Goal: Information Seeking & Learning: Understand process/instructions

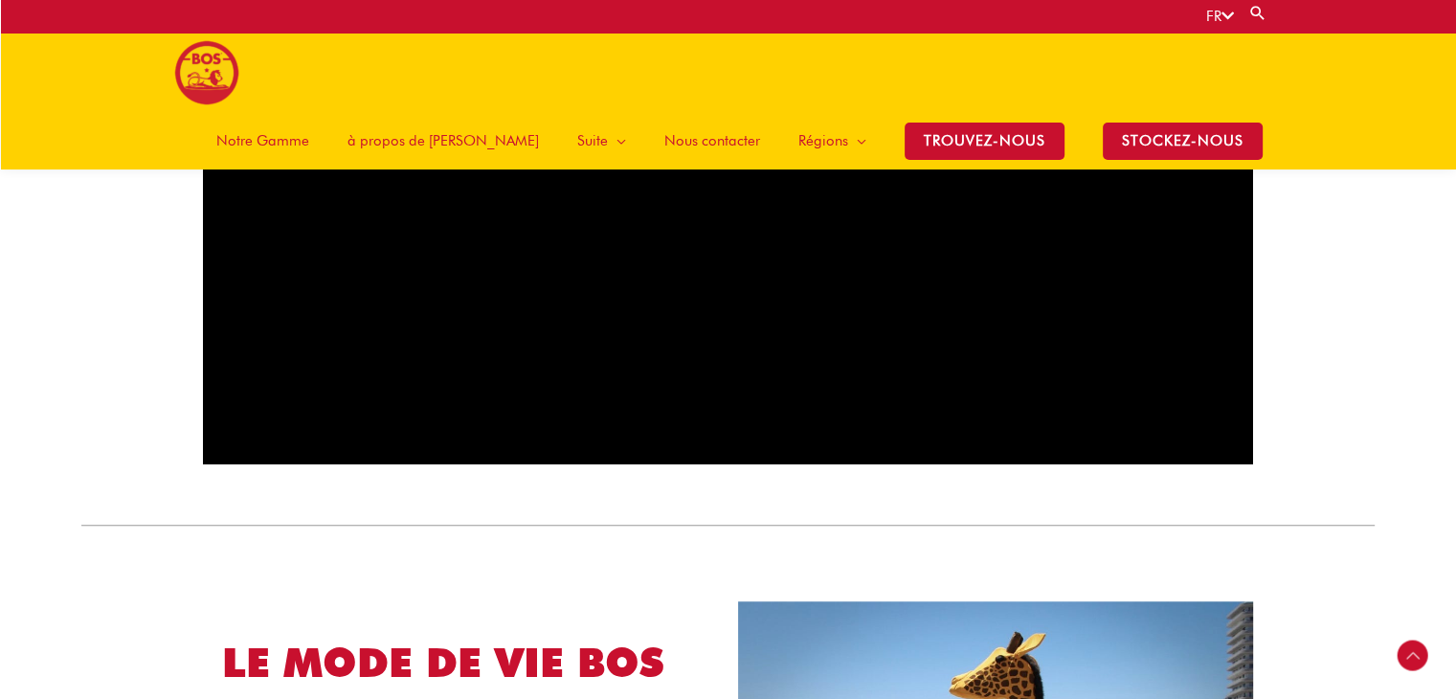
scroll to position [1239, 0]
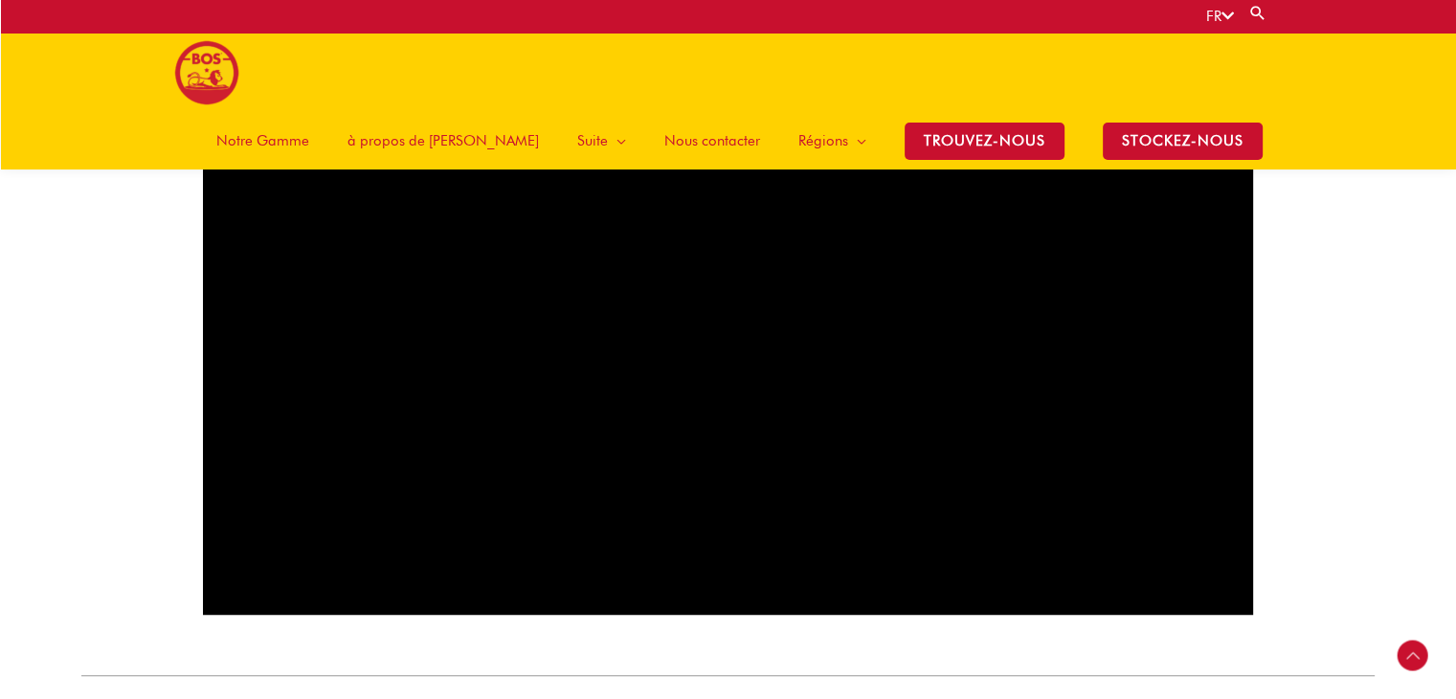
click at [309, 112] on span "Notre Gamme" at bounding box center [262, 140] width 93 height 57
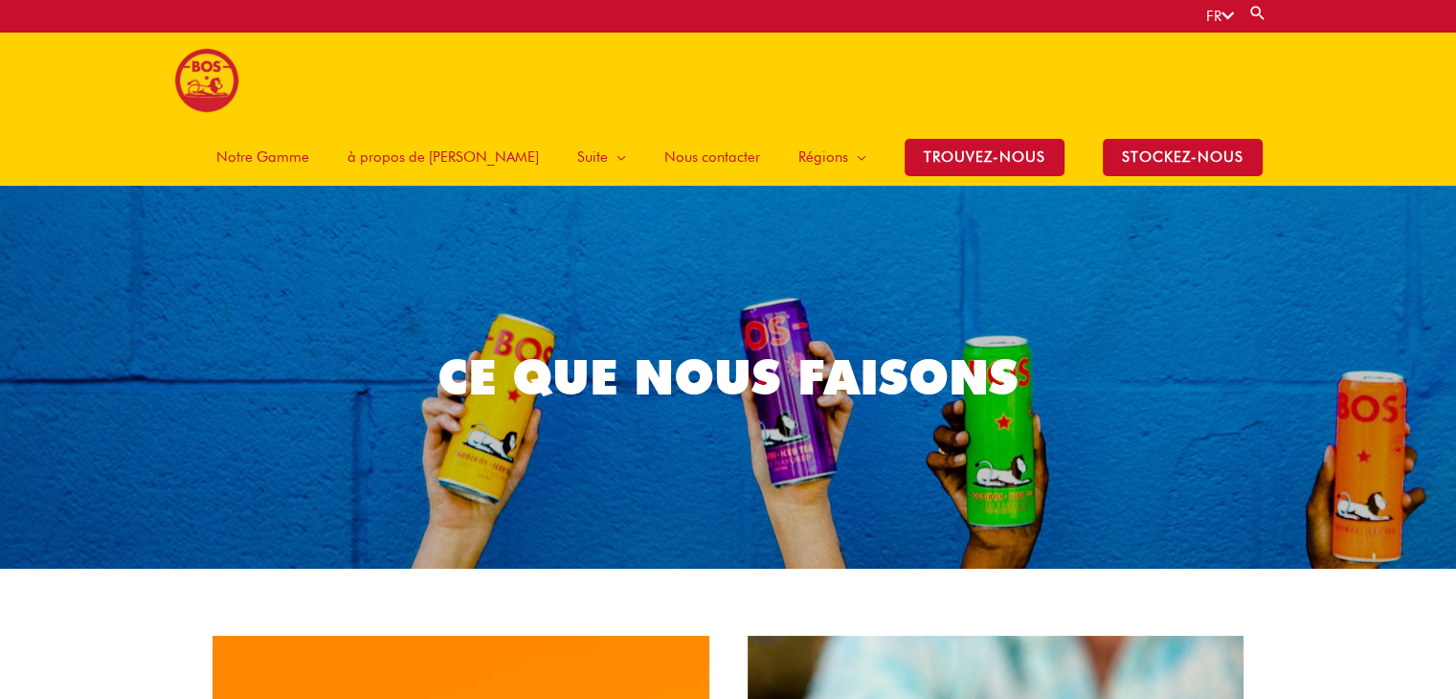
click at [463, 128] on span "à propos de [PERSON_NAME]" at bounding box center [442, 156] width 191 height 57
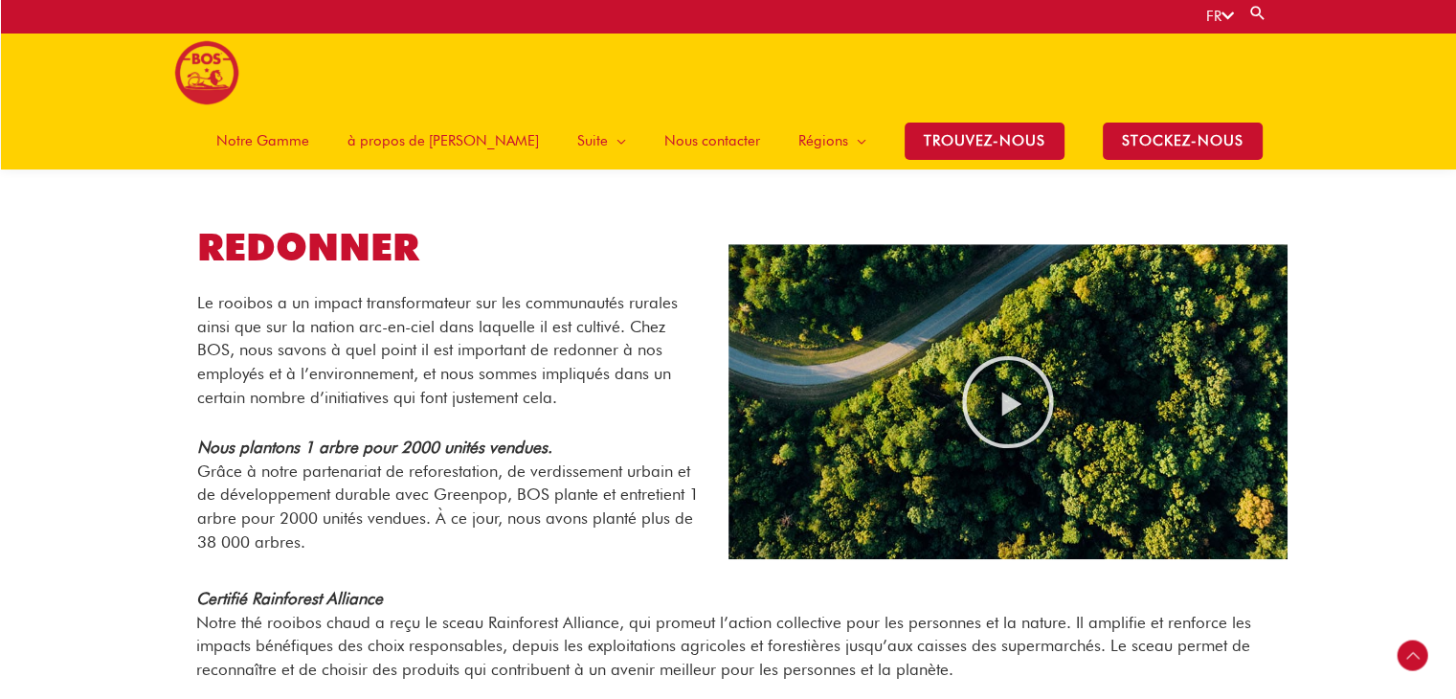
scroll to position [1427, 0]
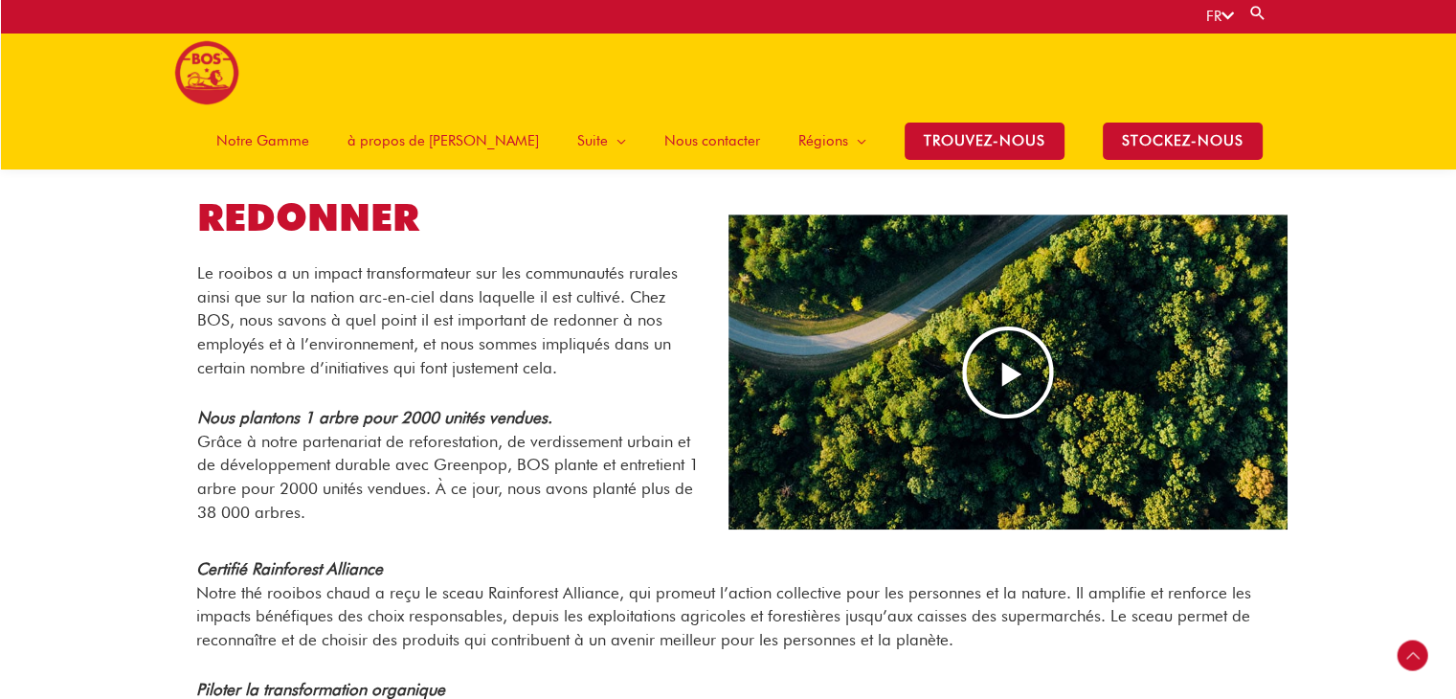
click at [998, 381] on icon "Play Video" at bounding box center [1008, 373] width 96 height 96
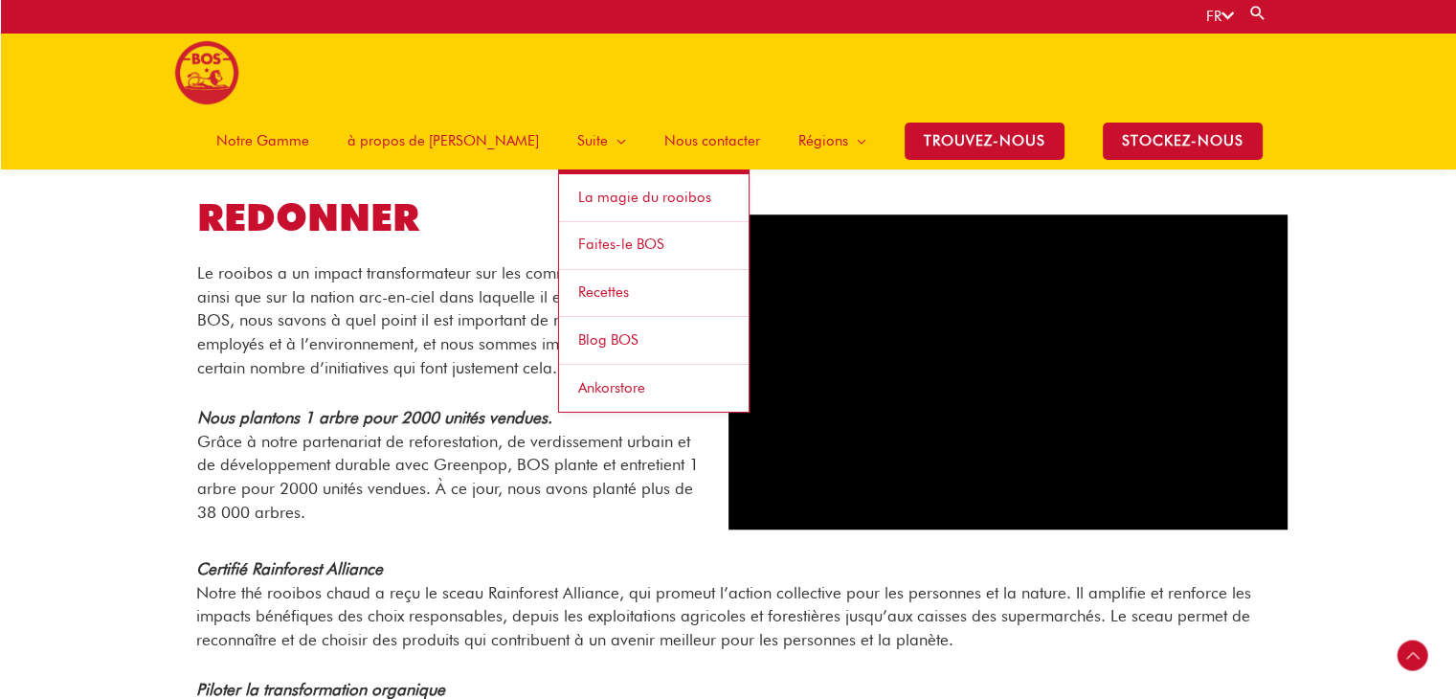
click at [604, 283] on span "Recettes" at bounding box center [603, 291] width 51 height 17
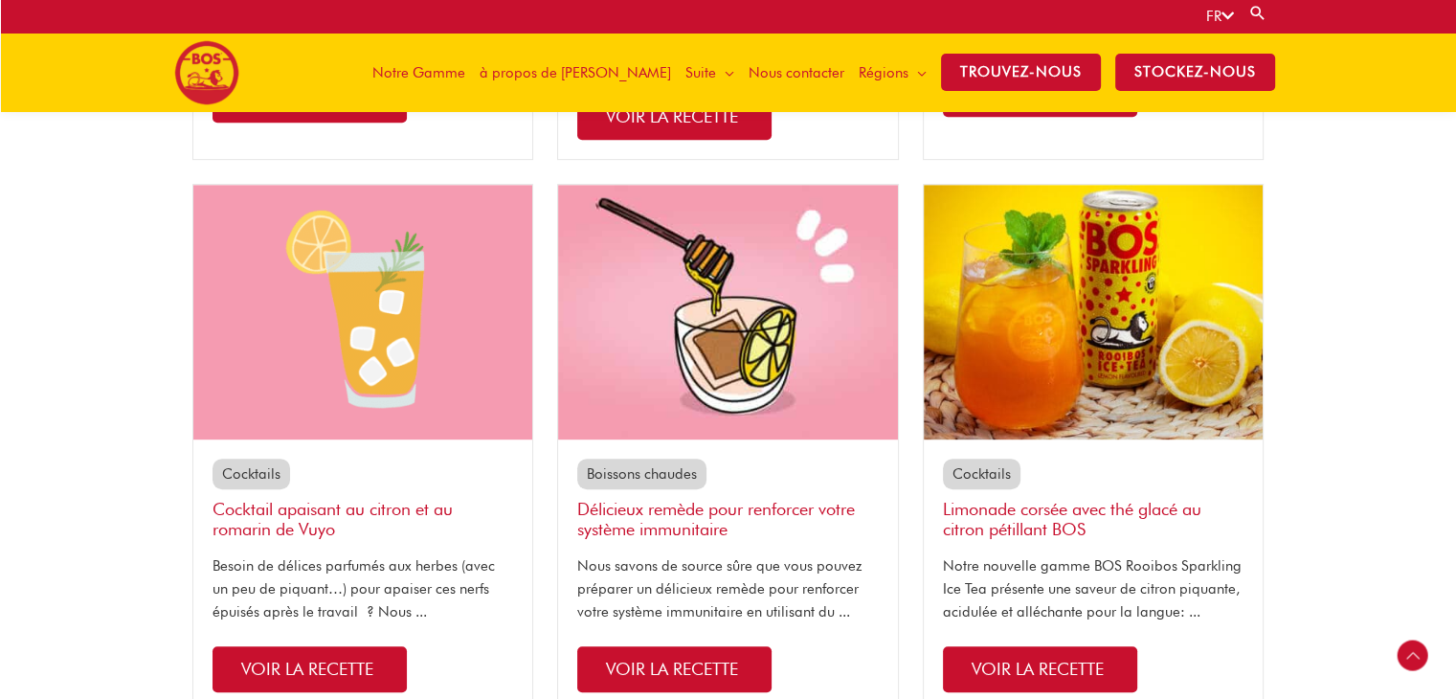
scroll to position [1045, 0]
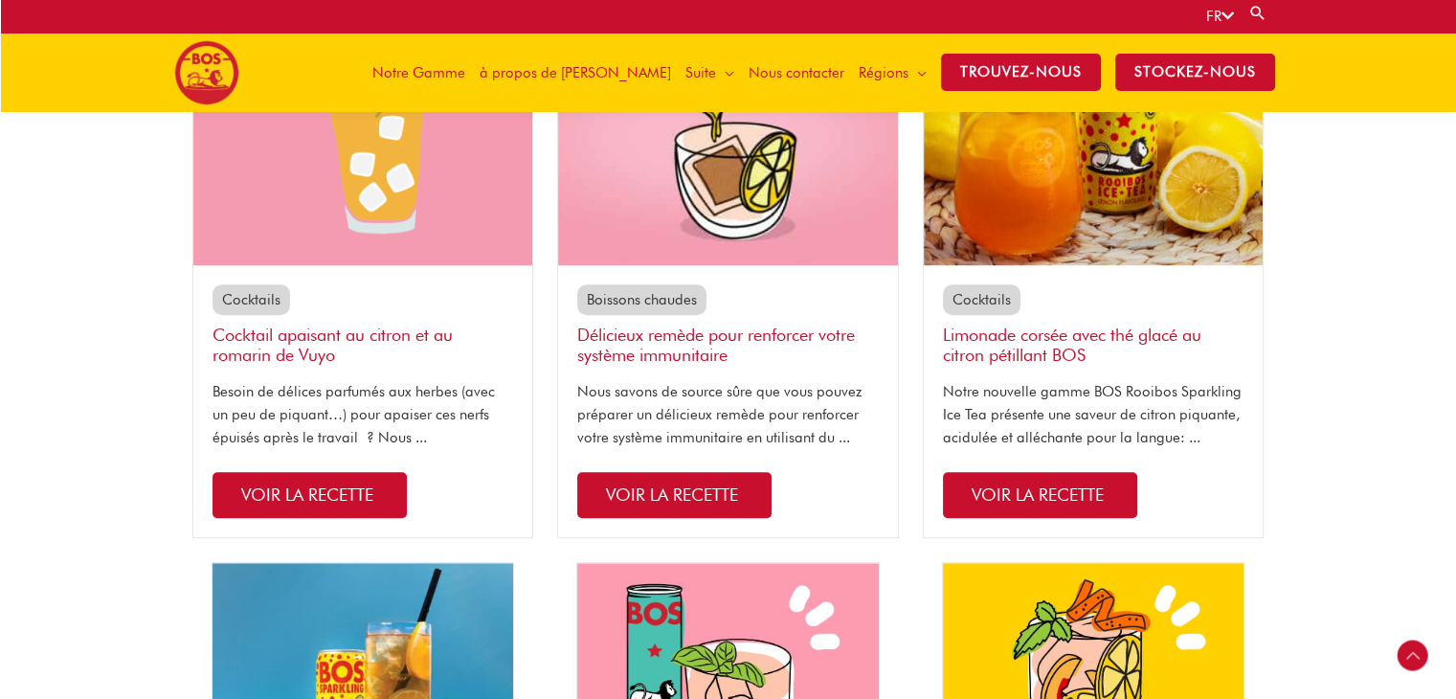
click at [1064, 493] on span "Voir la recette" at bounding box center [1038, 494] width 132 height 20
